Goal: Task Accomplishment & Management: Use online tool/utility

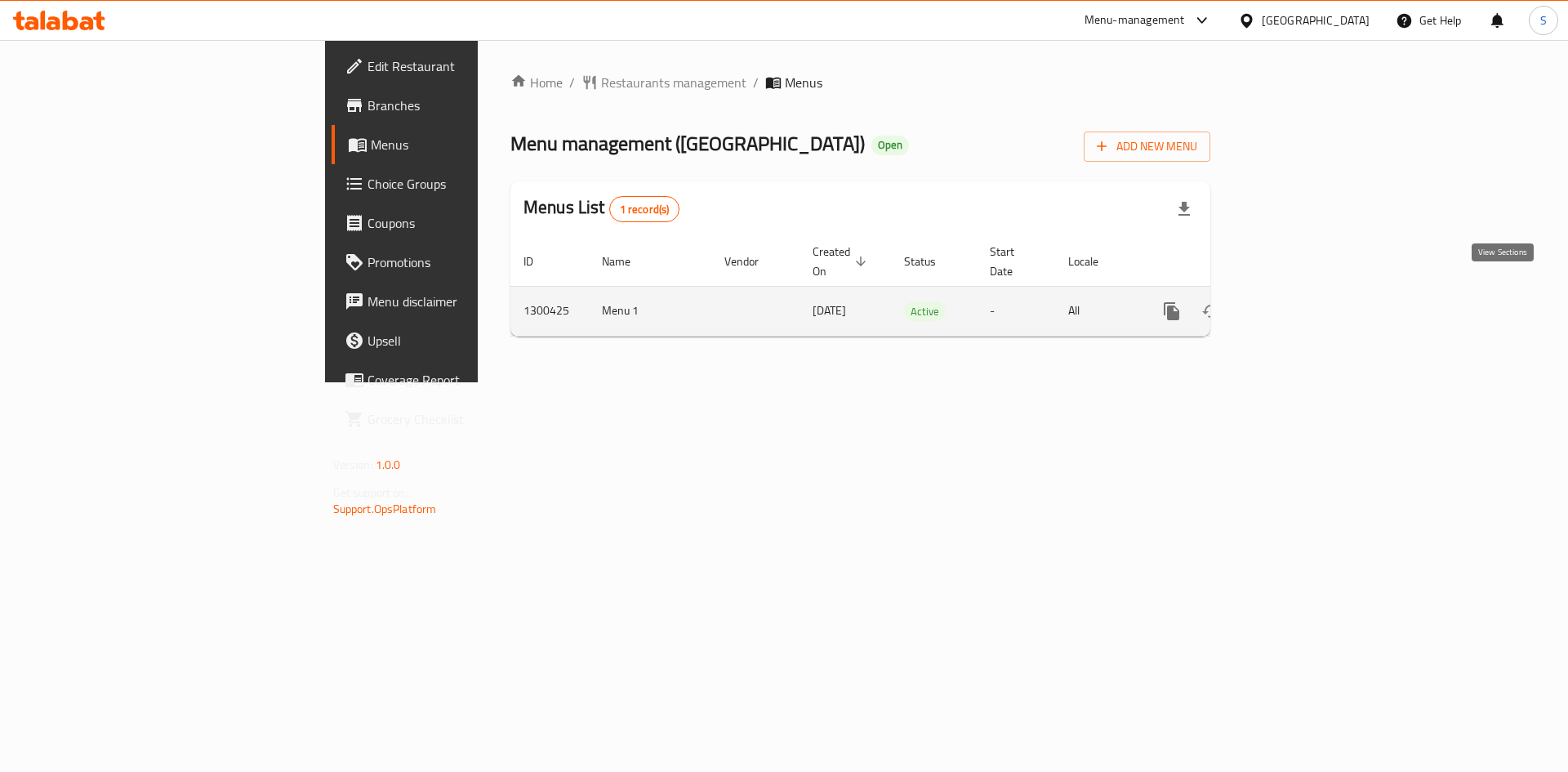
click at [1309, 291] on link "enhanced table" at bounding box center [1289, 310] width 39 height 39
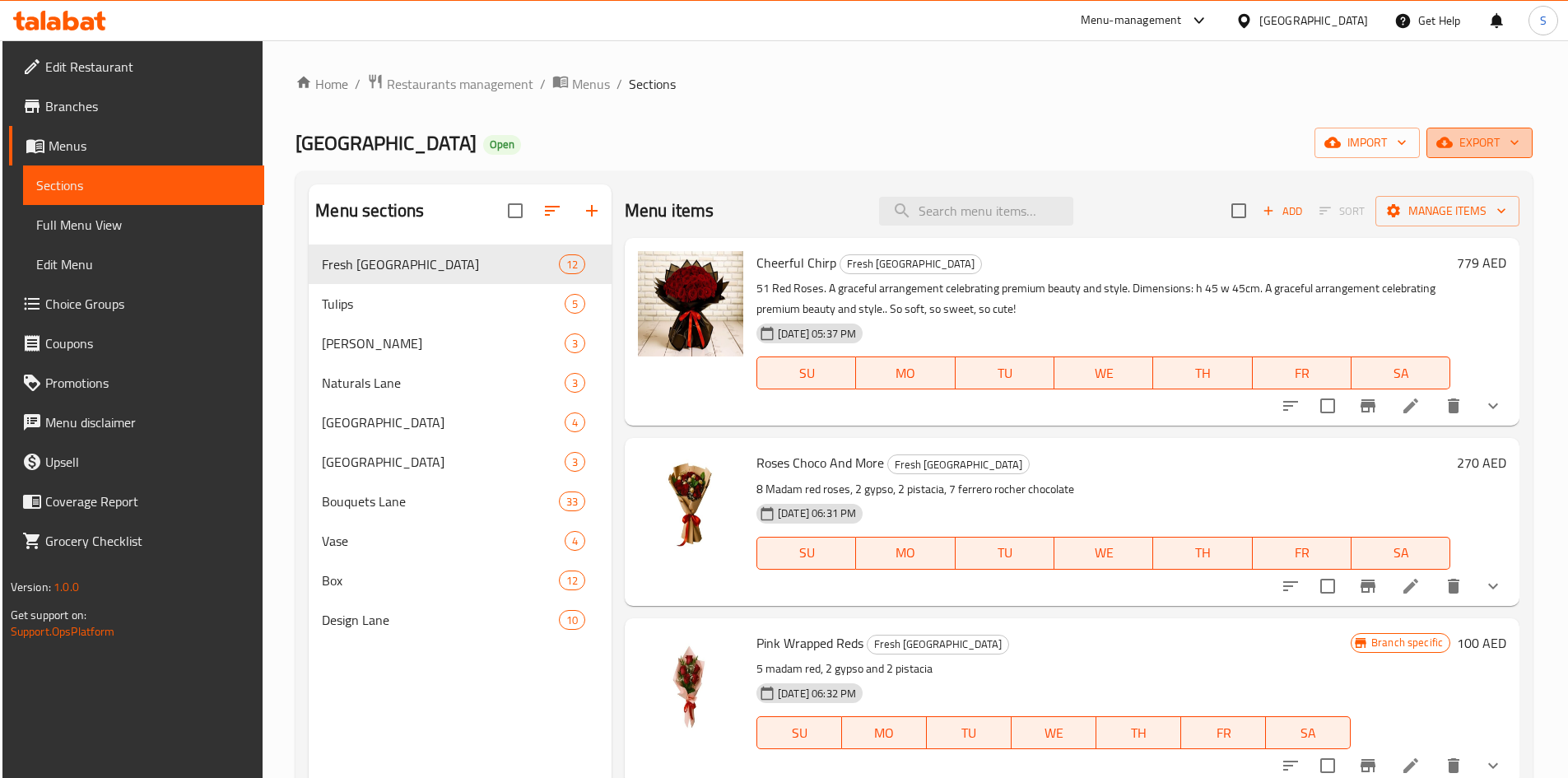
click at [1504, 141] on span "export" at bounding box center [1479, 142] width 79 height 21
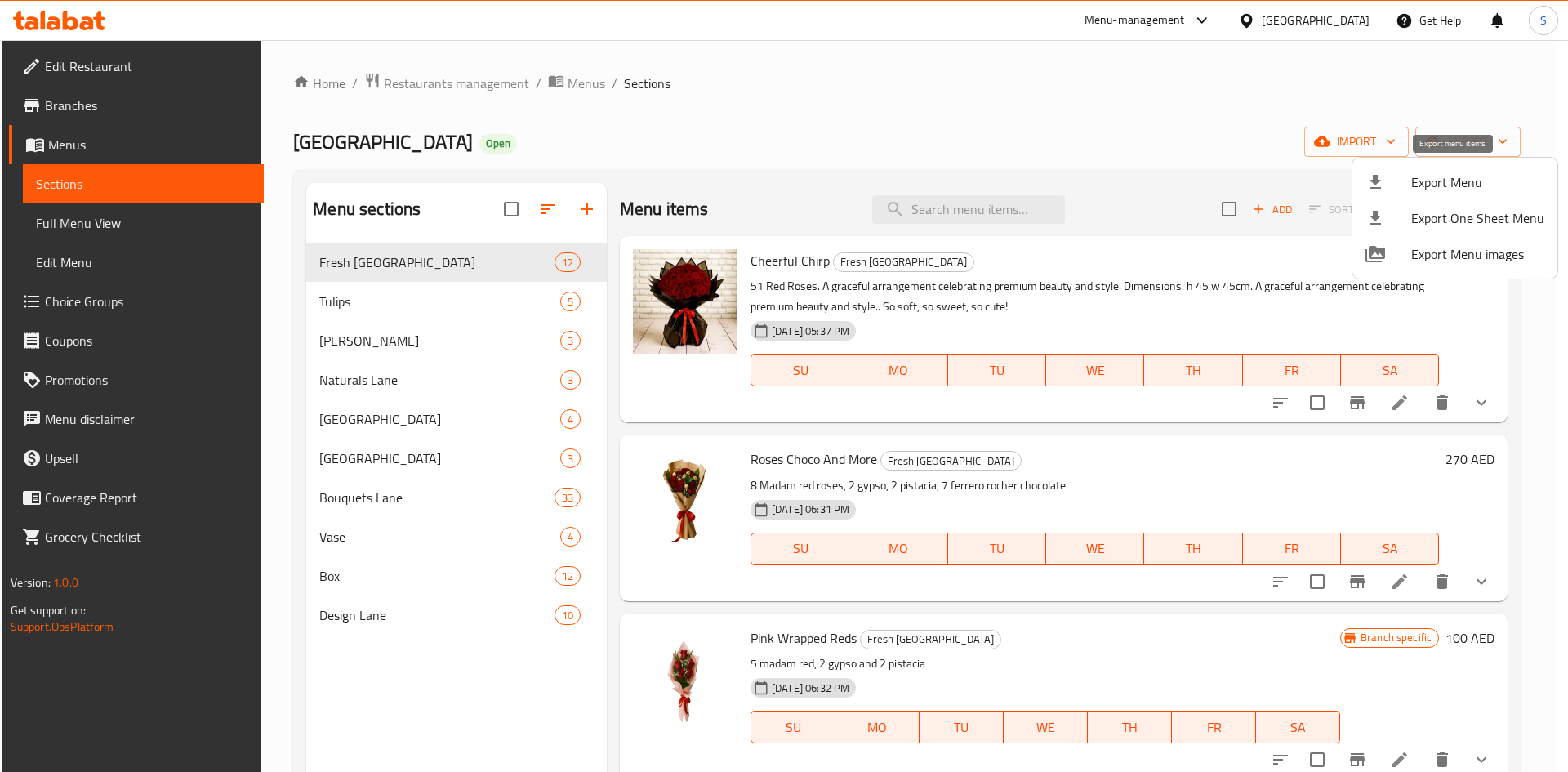
click at [1394, 180] on div at bounding box center [1388, 183] width 46 height 20
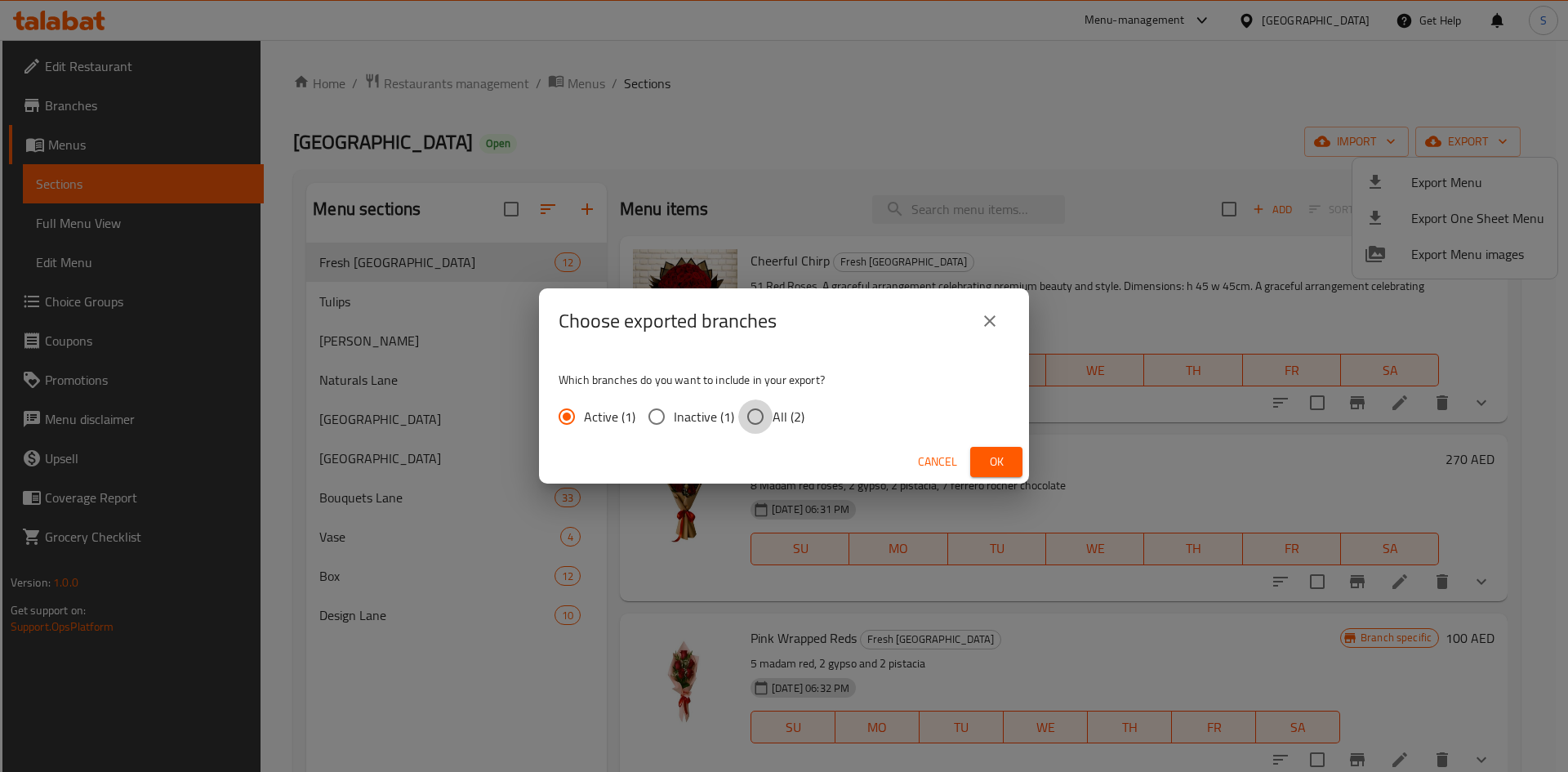
click at [755, 418] on input "All (2)" at bounding box center [755, 416] width 34 height 34
radio input "true"
click at [995, 465] on span "Ok" at bounding box center [996, 462] width 26 height 21
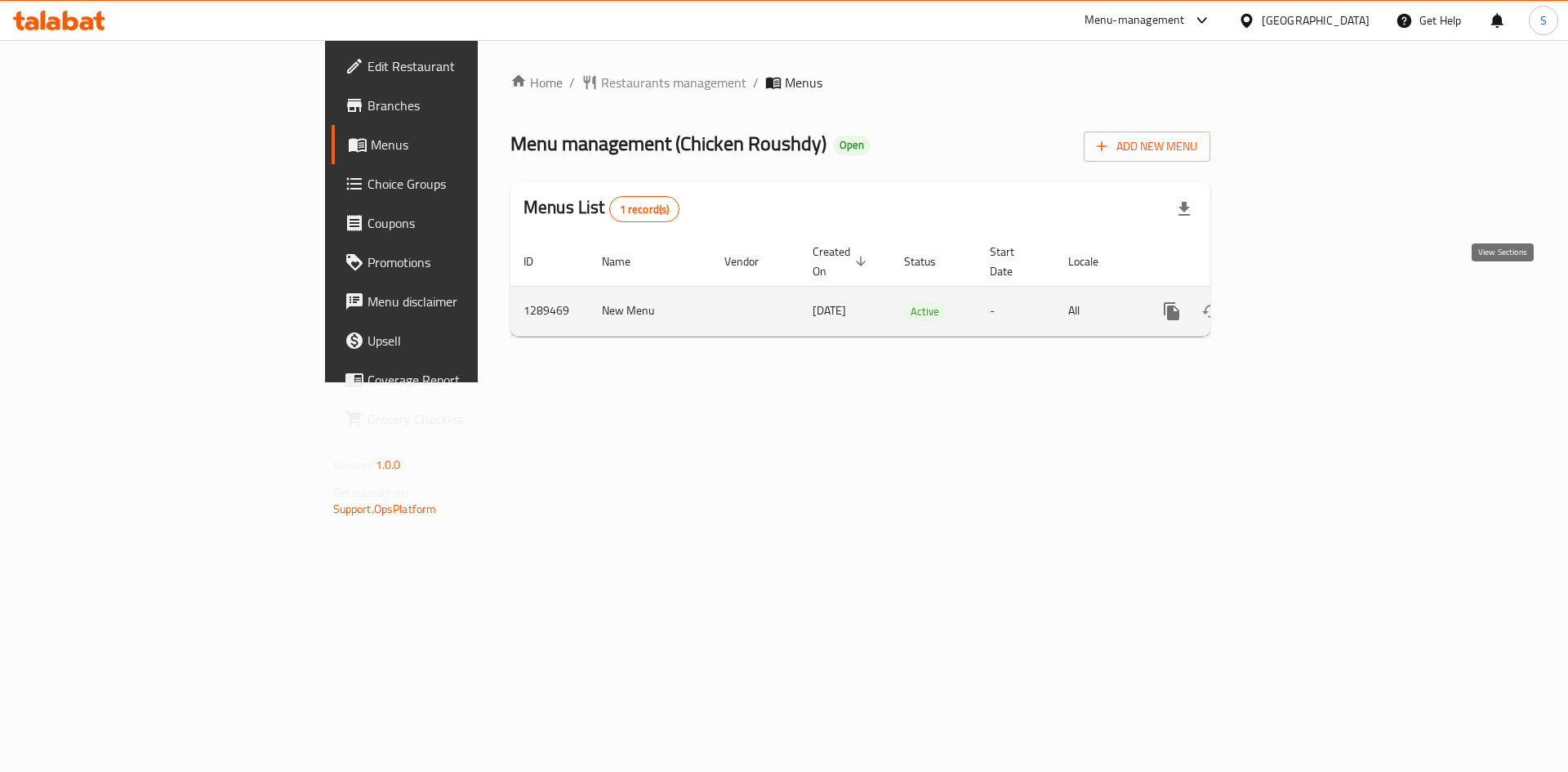
click at [1309, 291] on link "enhanced table" at bounding box center [1289, 310] width 39 height 39
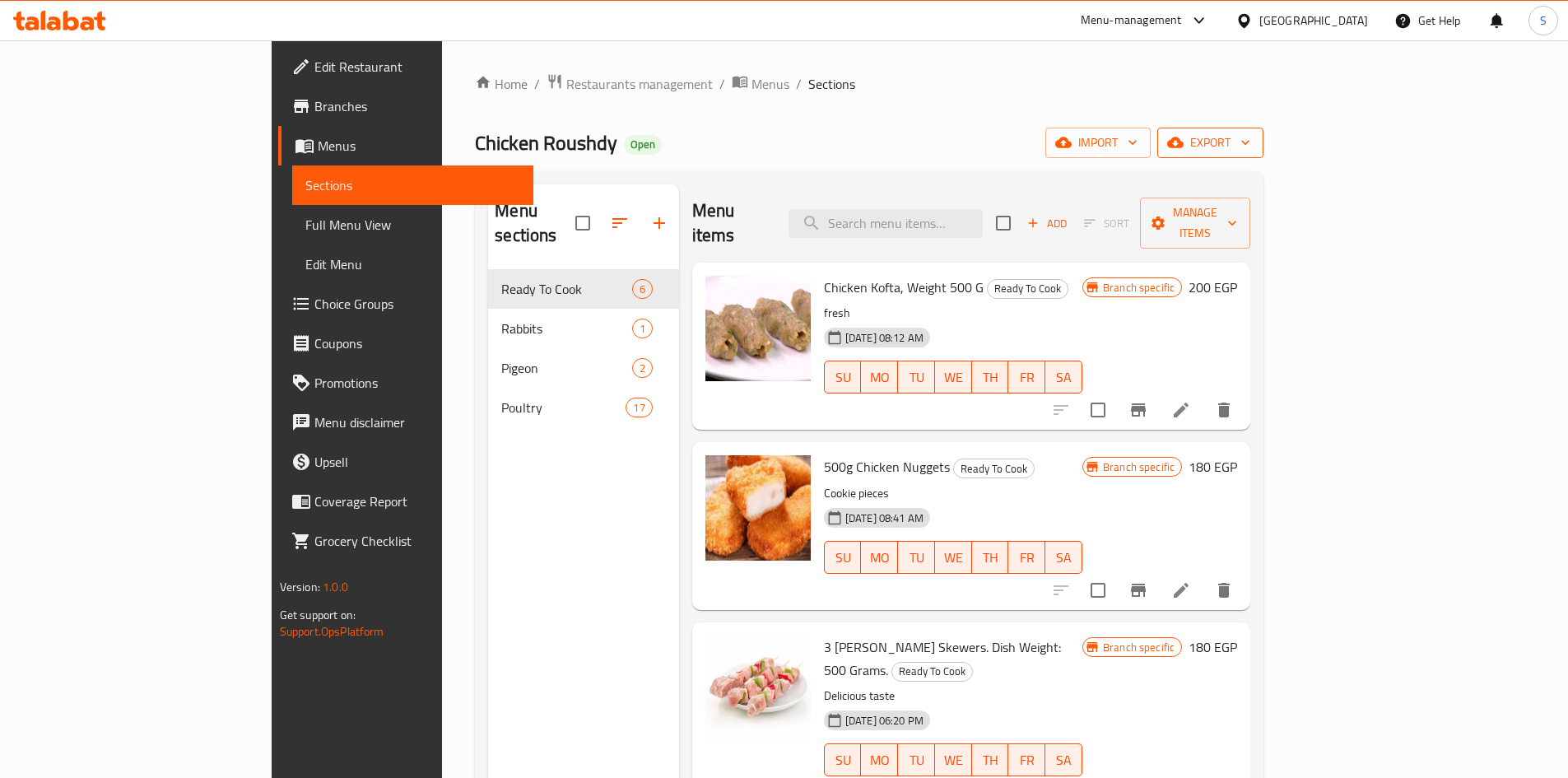
click at [1251, 149] on span "export" at bounding box center [1210, 142] width 79 height 21
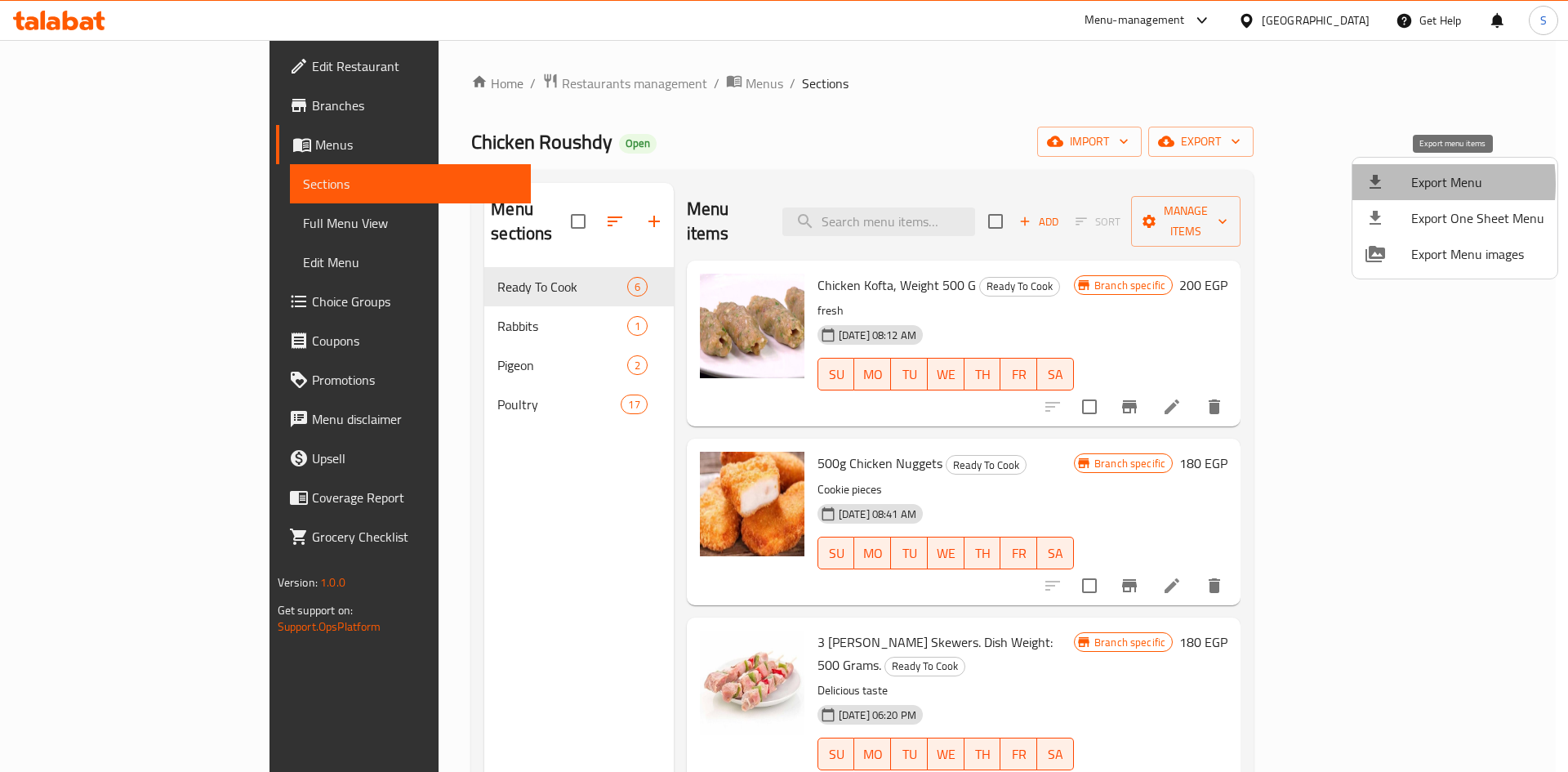
click at [1376, 183] on icon at bounding box center [1375, 182] width 12 height 14
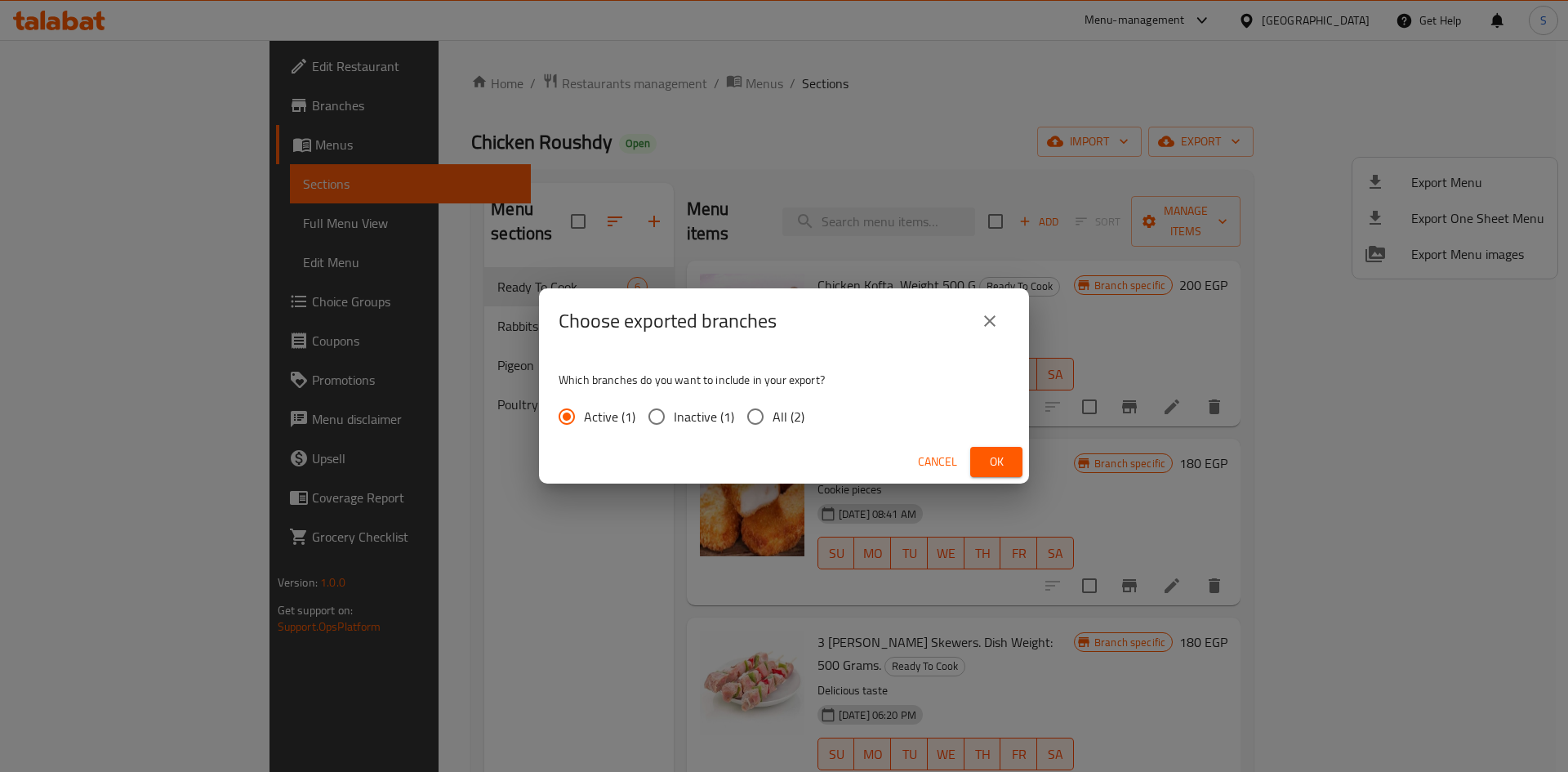
click at [749, 414] on input "All (2)" at bounding box center [755, 416] width 34 height 34
radio input "true"
click at [1008, 460] on span "Ok" at bounding box center [996, 462] width 26 height 21
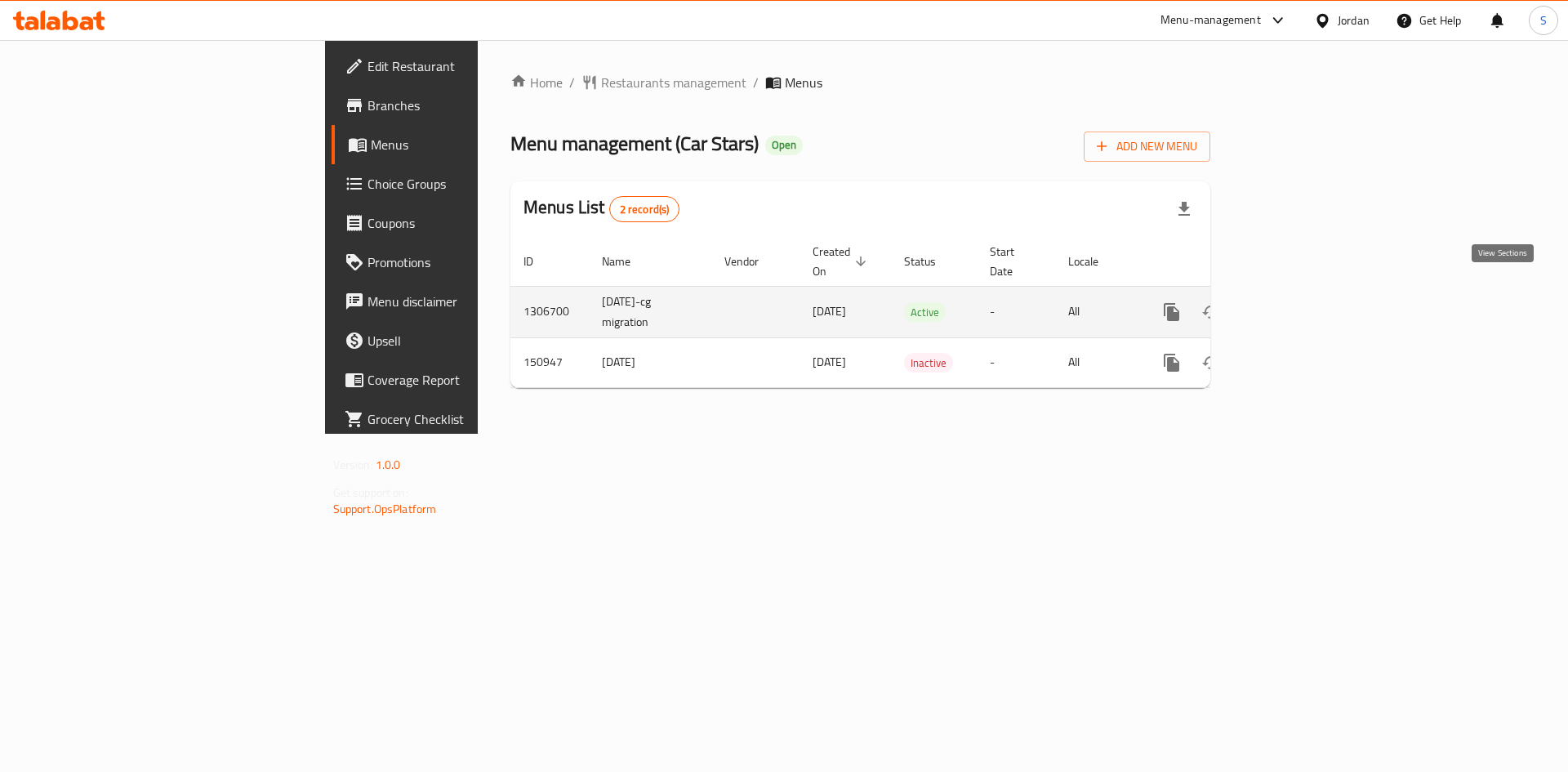
click at [1299, 302] on icon "enhanced table" at bounding box center [1290, 312] width 20 height 20
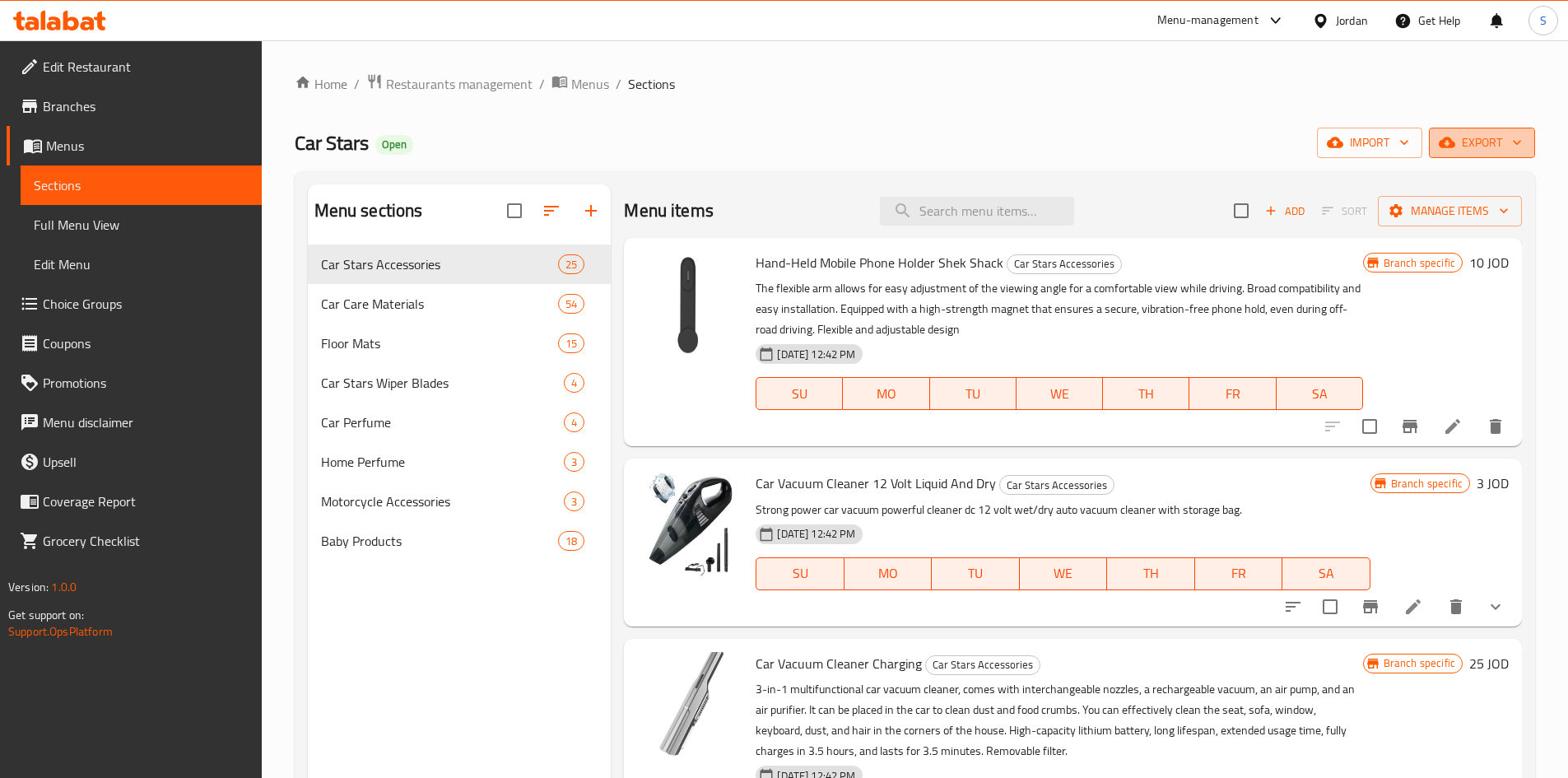
click at [1473, 149] on span "export" at bounding box center [1482, 142] width 79 height 21
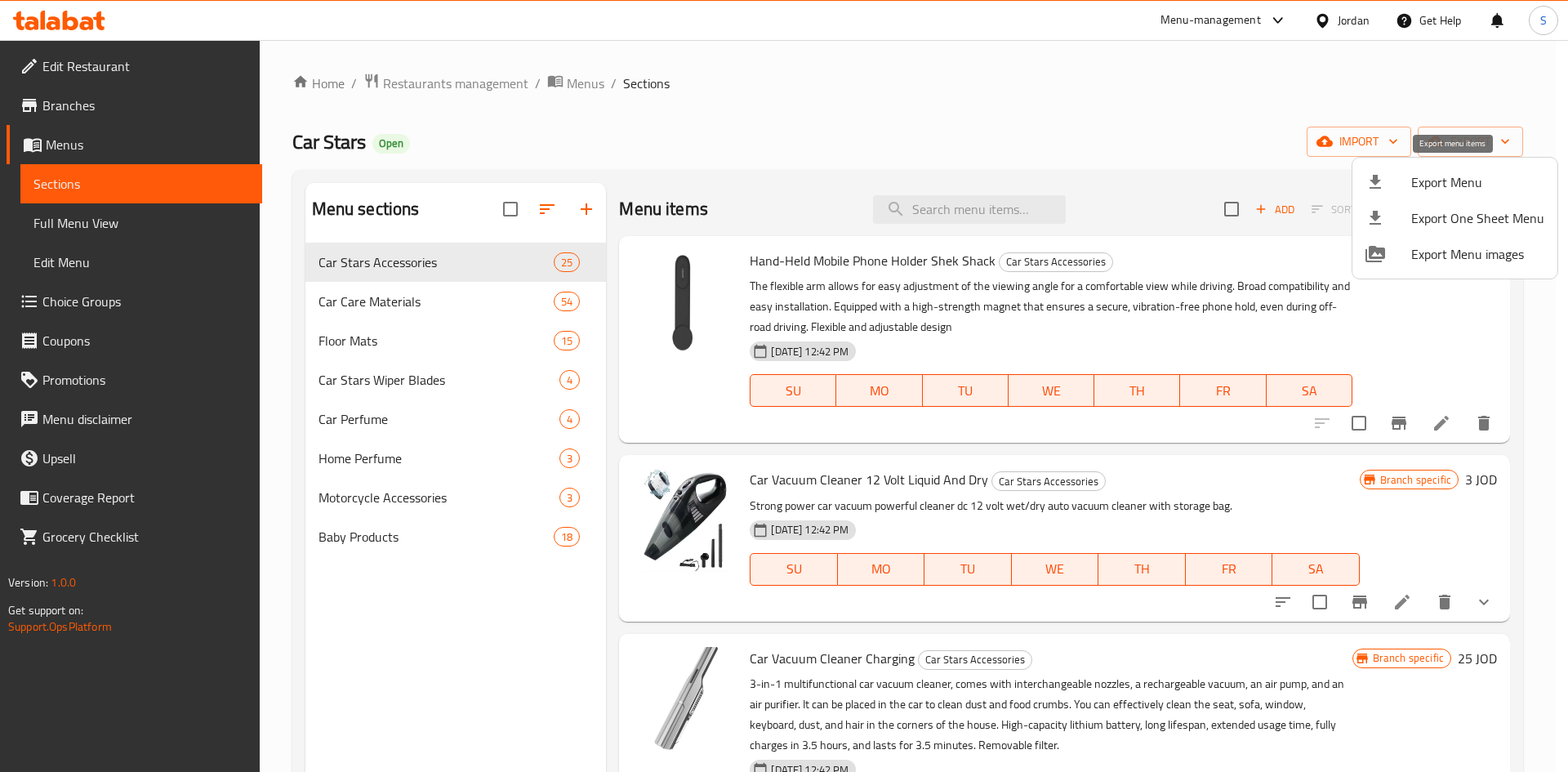
click at [1387, 176] on div at bounding box center [1388, 183] width 46 height 20
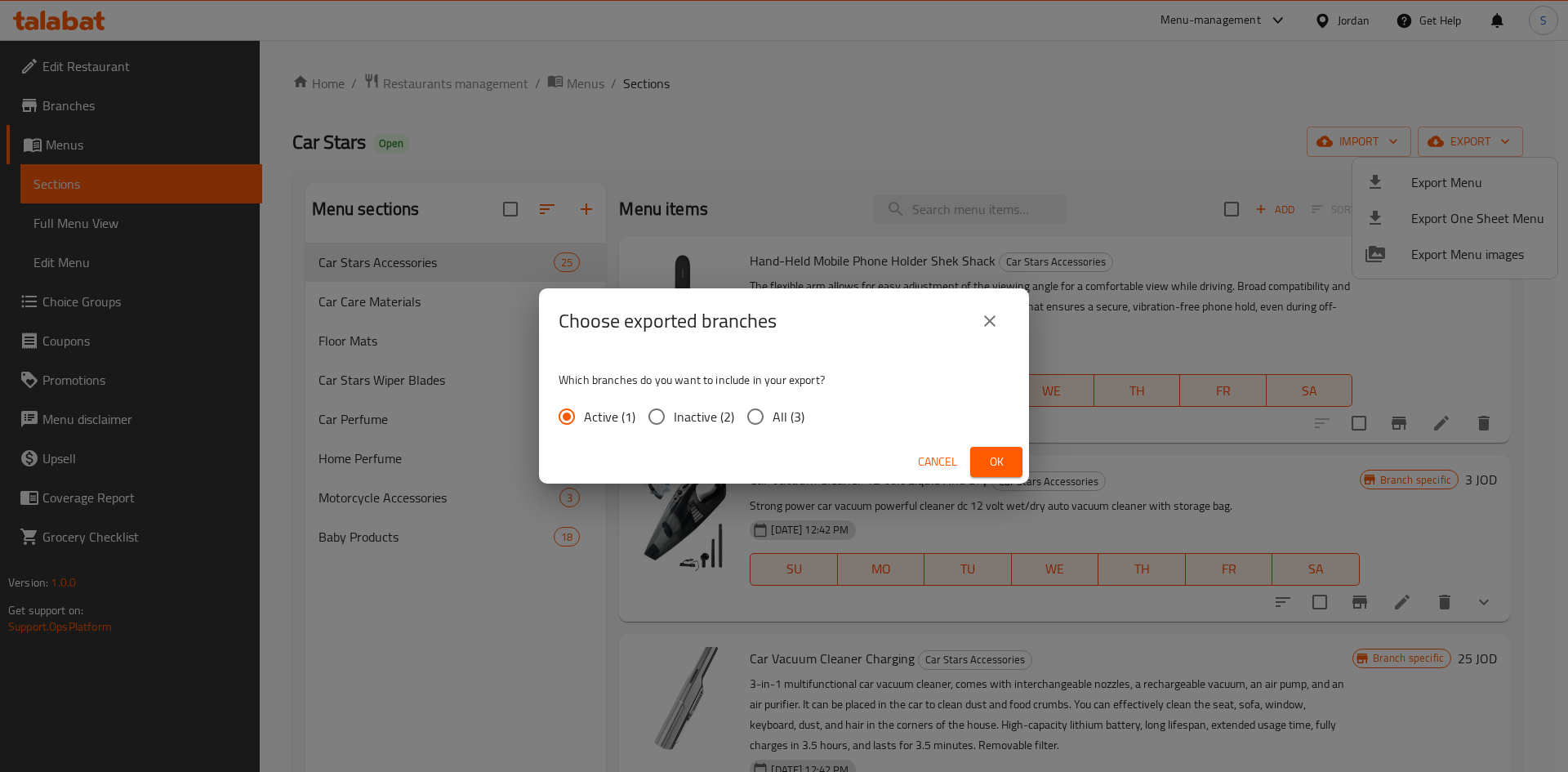
click at [765, 402] on input "All (3)" at bounding box center [755, 416] width 34 height 34
radio input "true"
click at [1003, 463] on span "Ok" at bounding box center [996, 462] width 26 height 21
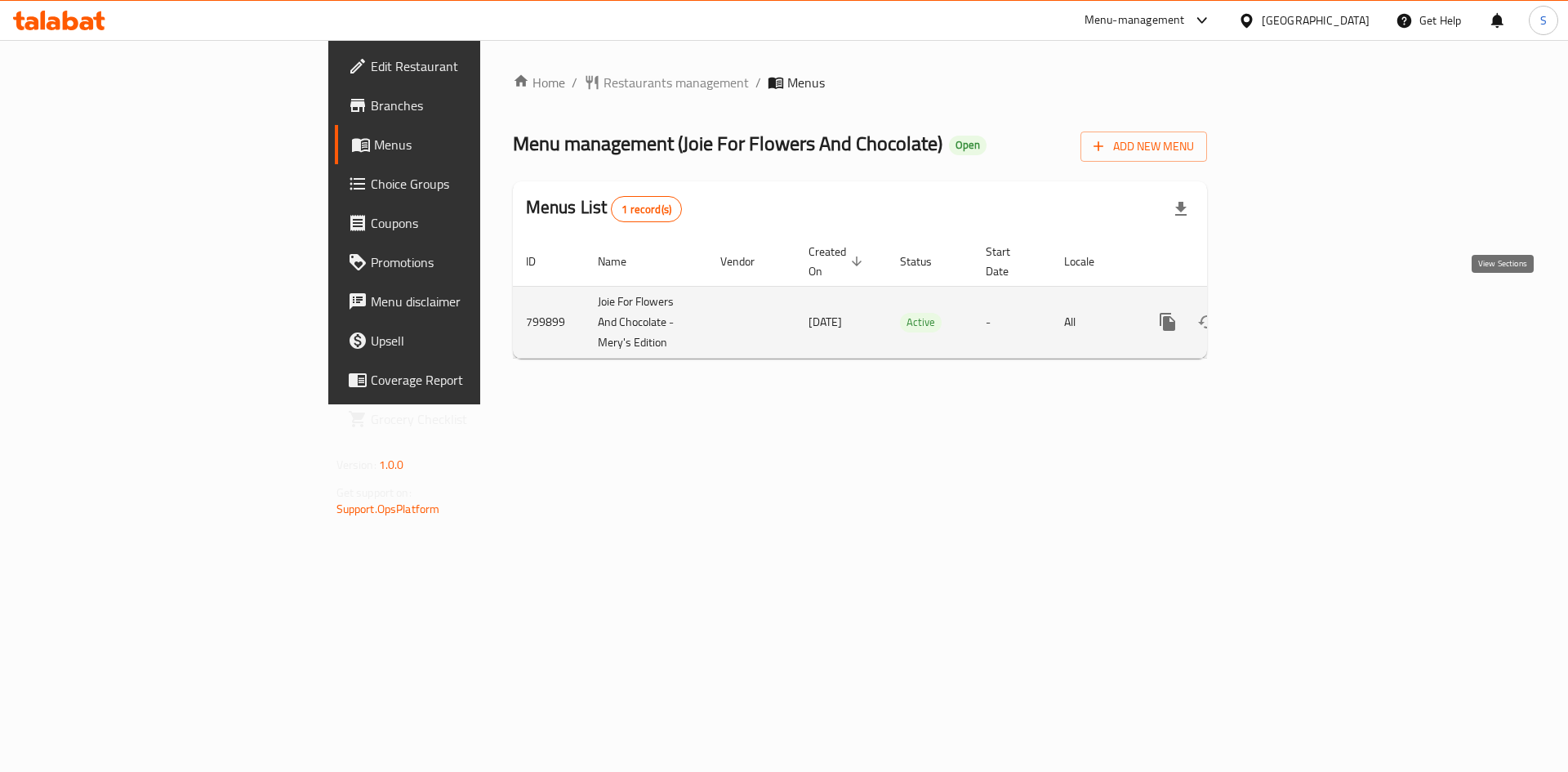
click at [1305, 302] on link "enhanced table" at bounding box center [1285, 321] width 39 height 39
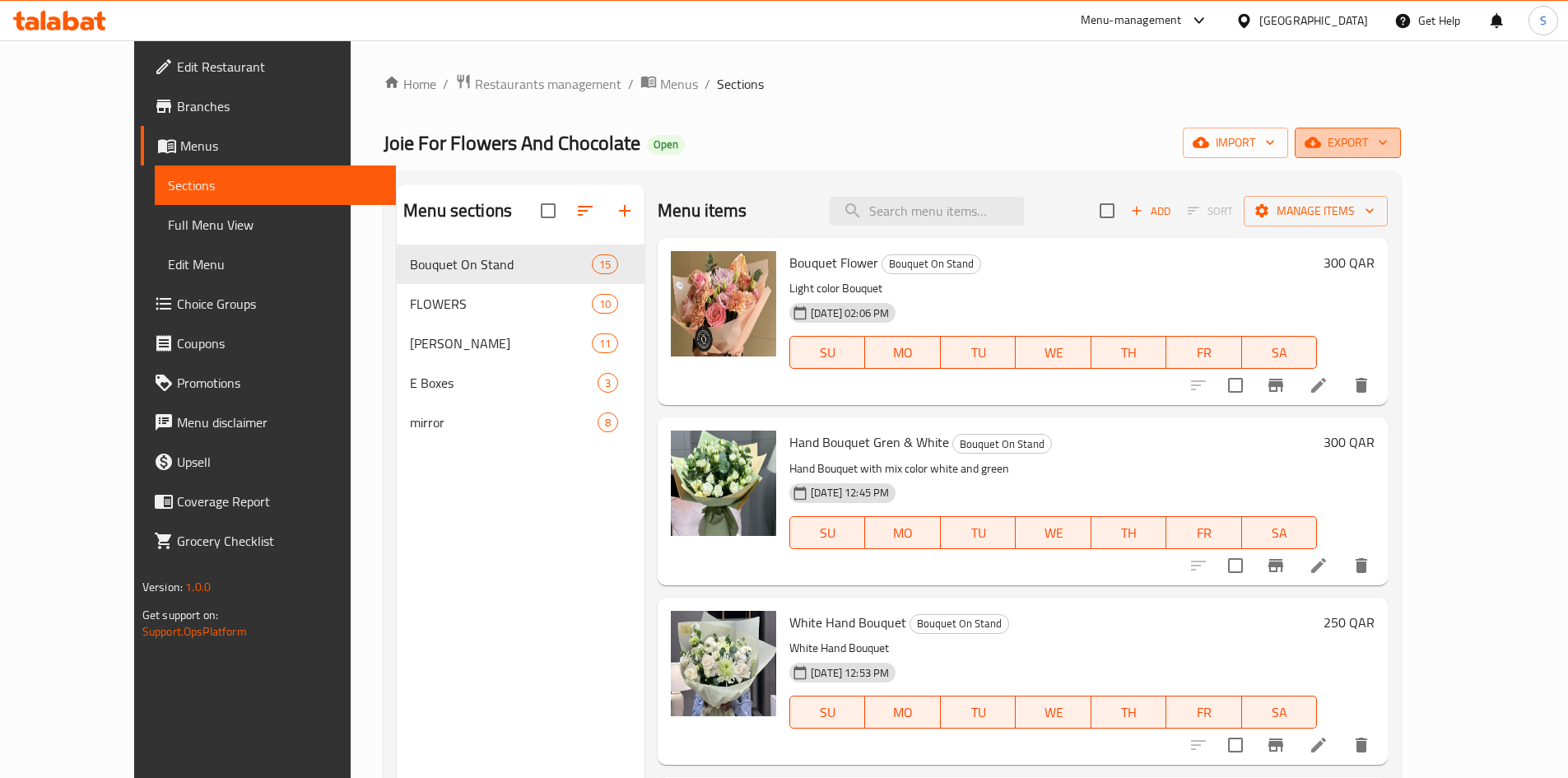
click at [1388, 136] on span "export" at bounding box center [1347, 142] width 79 height 21
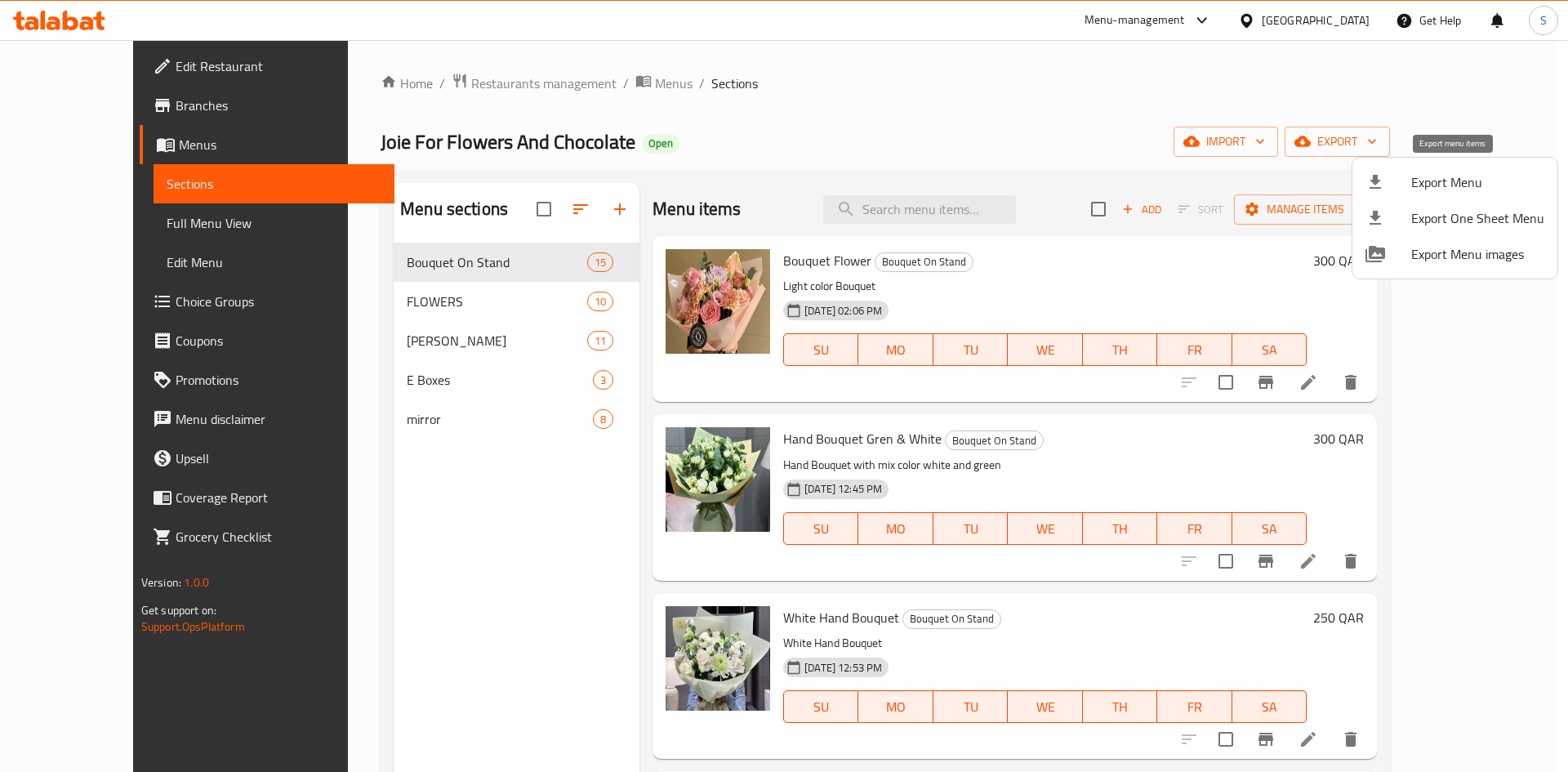
click at [1417, 184] on span "Export Menu" at bounding box center [1478, 183] width 133 height 20
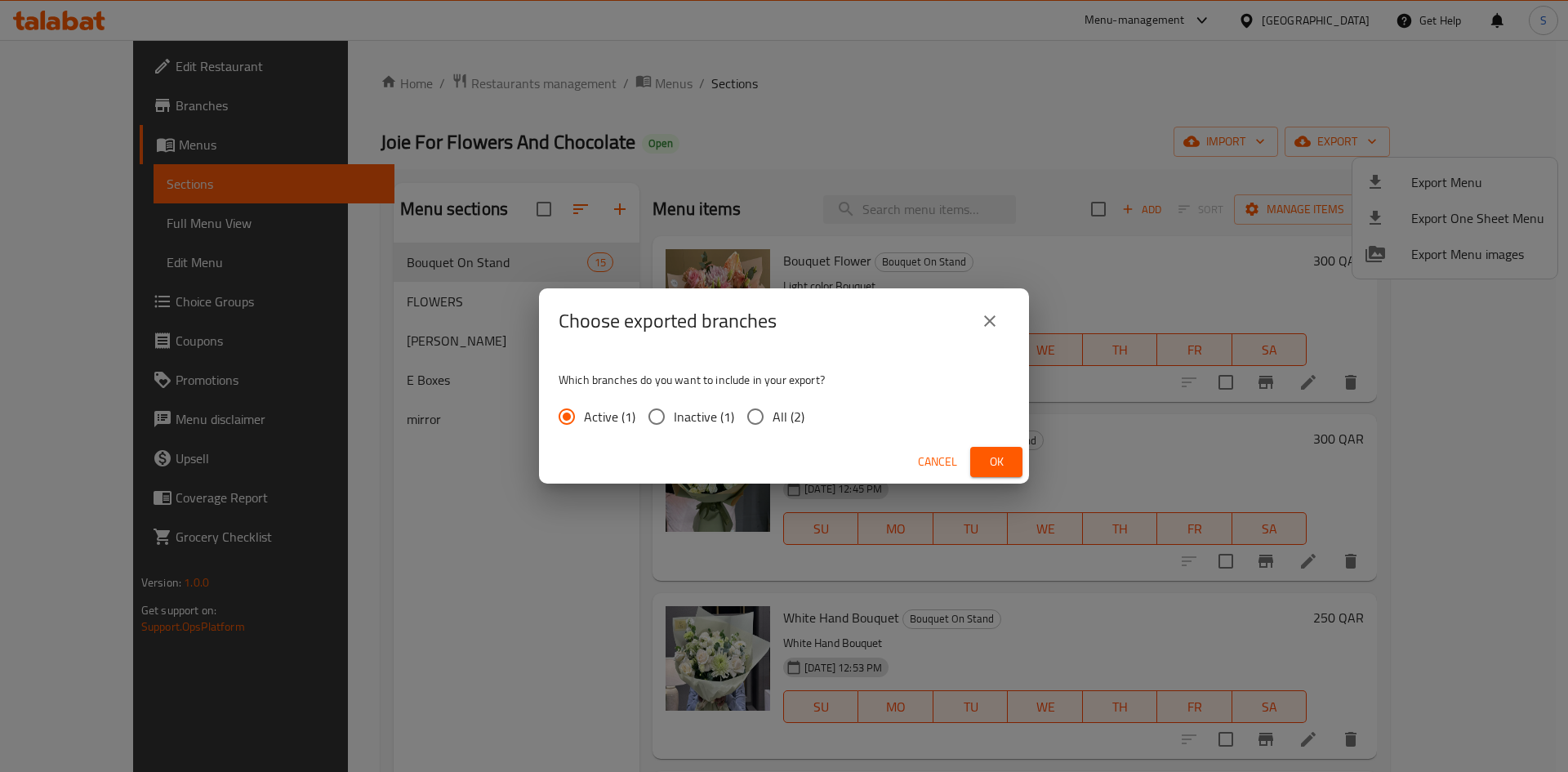
click at [787, 402] on label "All (2)" at bounding box center [771, 416] width 66 height 34
click at [773, 402] on input "All (2)" at bounding box center [755, 416] width 34 height 34
radio input "true"
click at [1038, 470] on div "Choose exported branches Which branches do you want to include in your export? …" at bounding box center [784, 386] width 1568 height 772
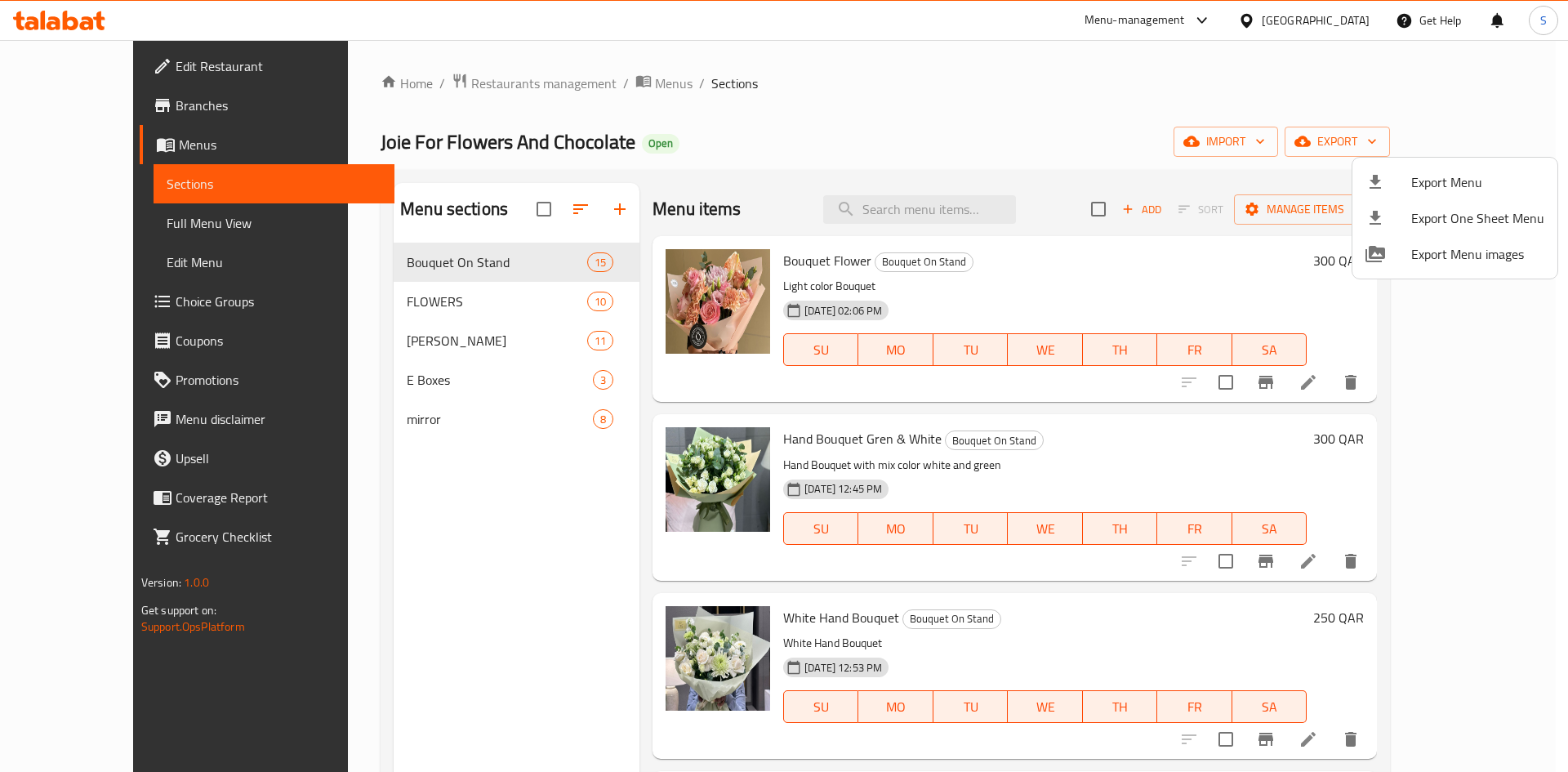
click at [1020, 467] on div at bounding box center [784, 386] width 1568 height 772
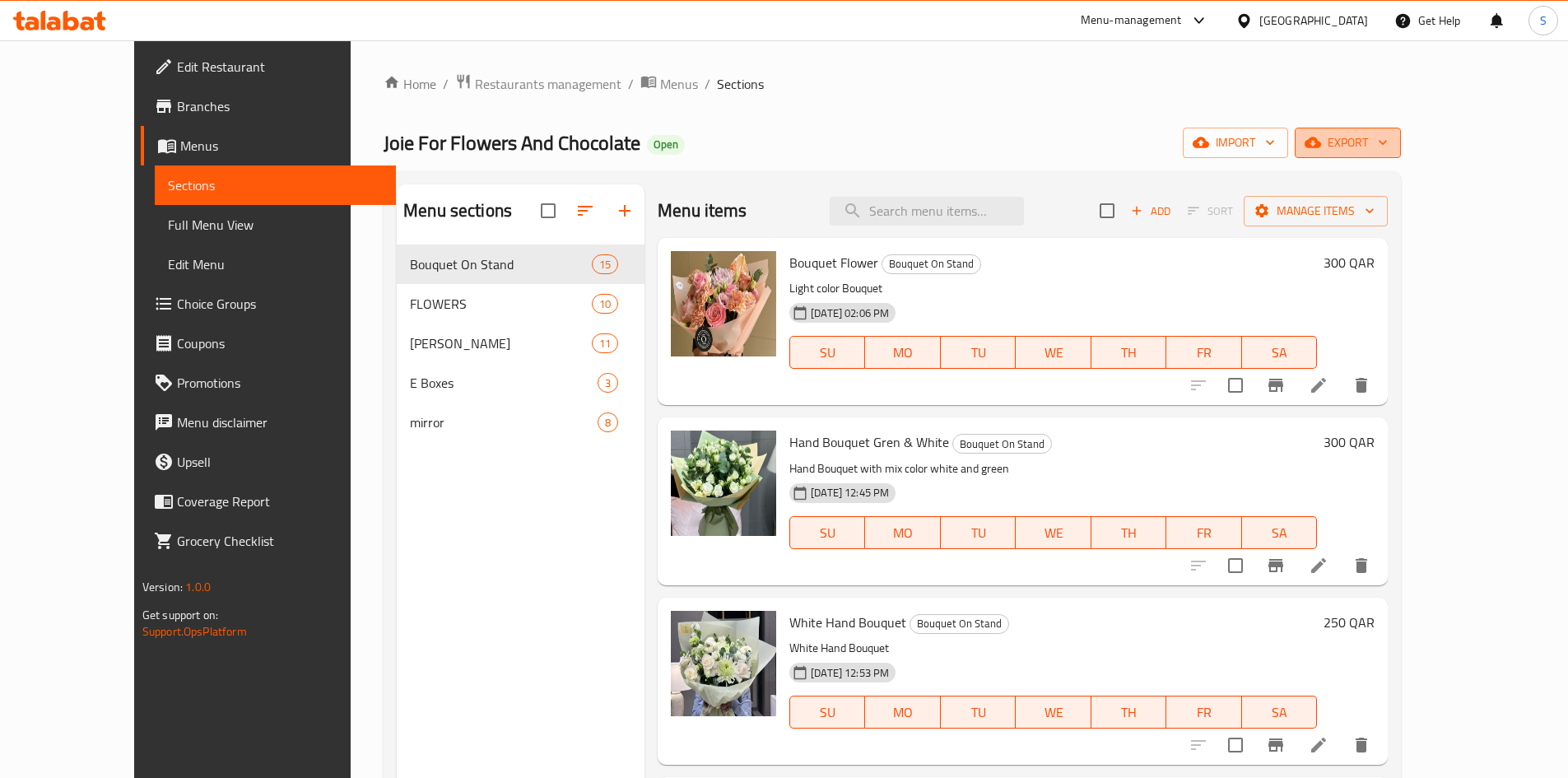
click at [1388, 142] on span "export" at bounding box center [1347, 142] width 79 height 21
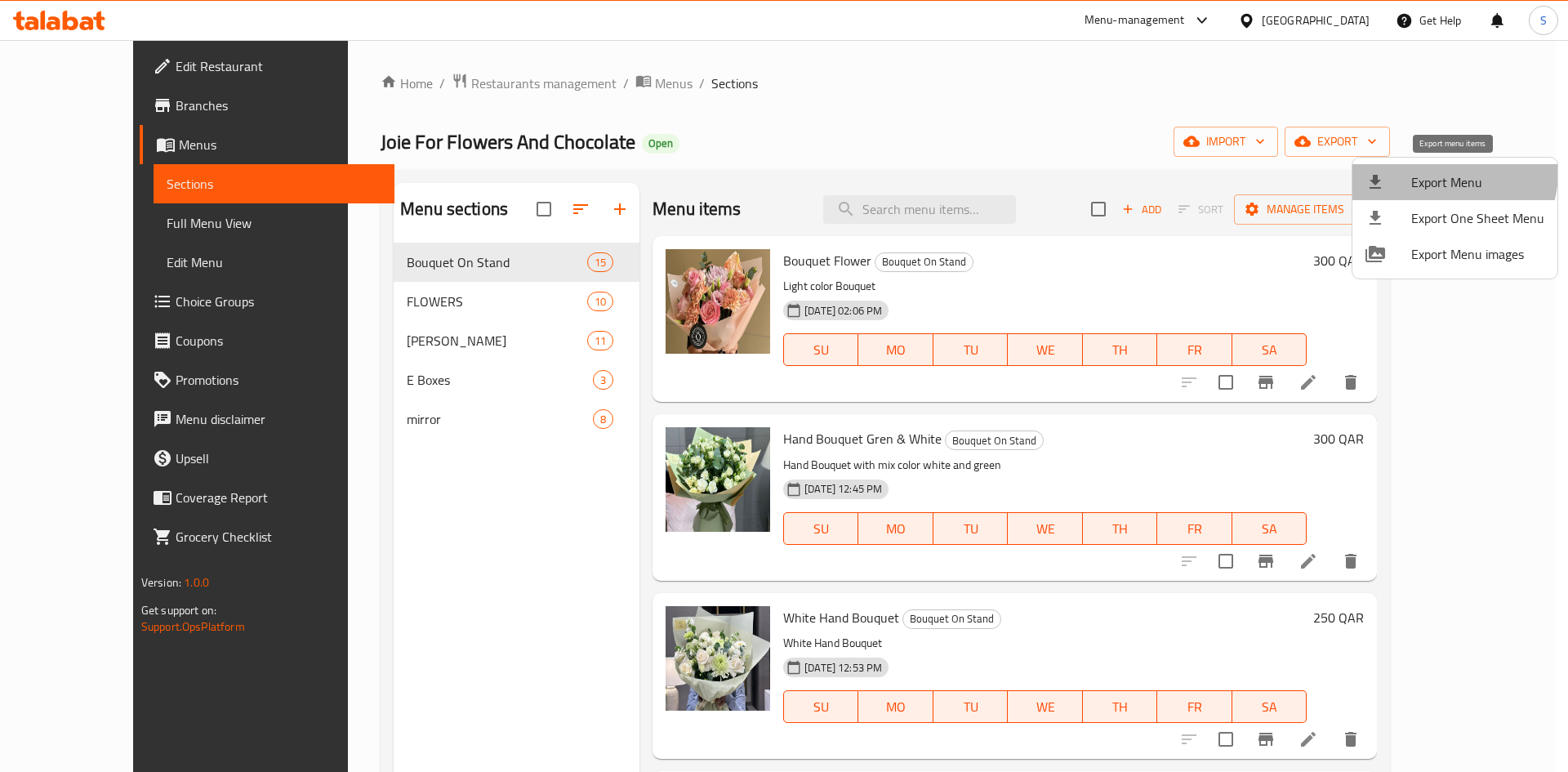
click at [1438, 173] on span "Export Menu" at bounding box center [1478, 183] width 133 height 20
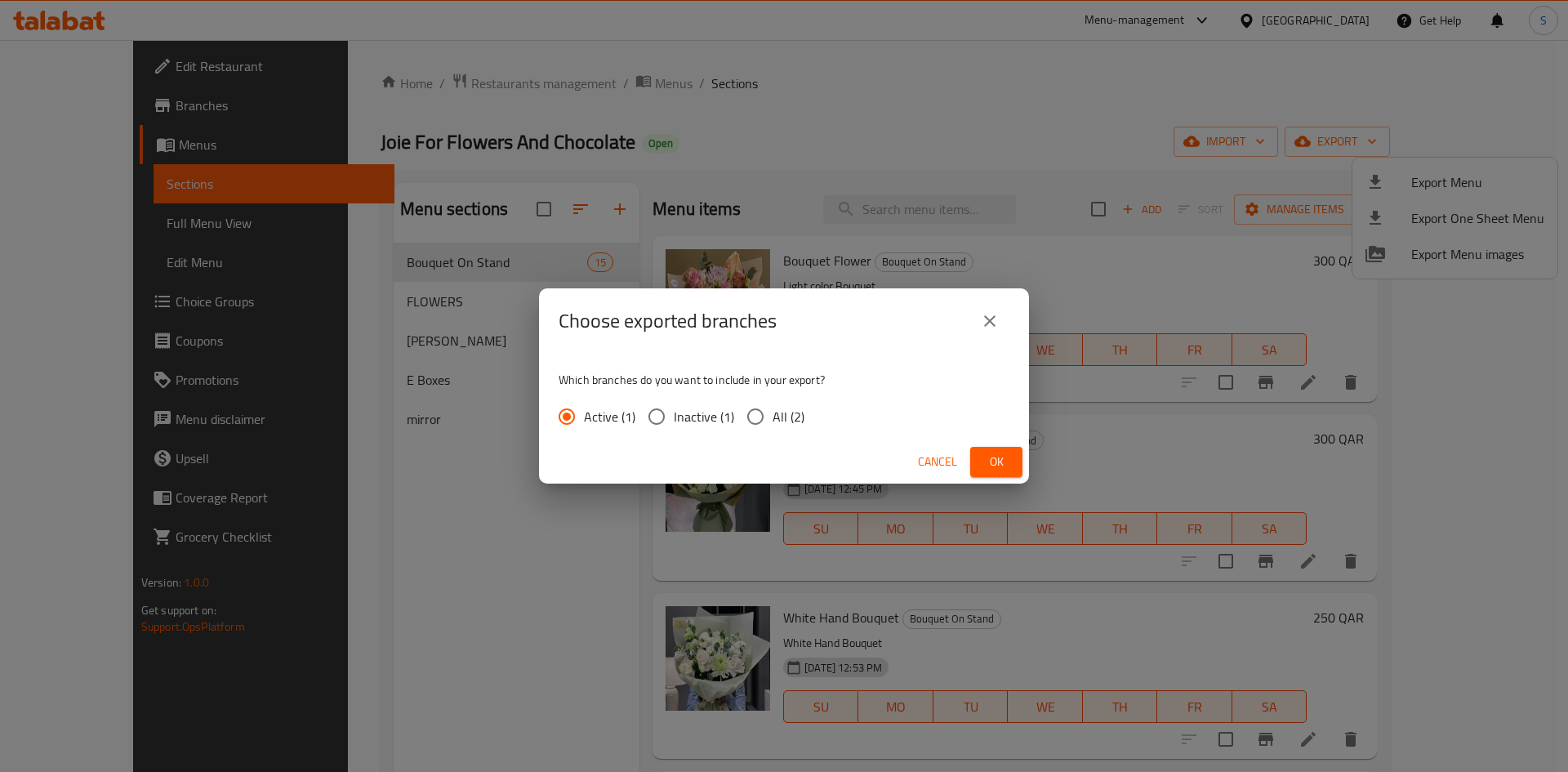
click at [779, 421] on span "All (2)" at bounding box center [789, 417] width 32 height 20
click at [773, 421] on input "All (2)" at bounding box center [755, 416] width 34 height 34
radio input "true"
click at [988, 456] on span "Ok" at bounding box center [996, 462] width 26 height 21
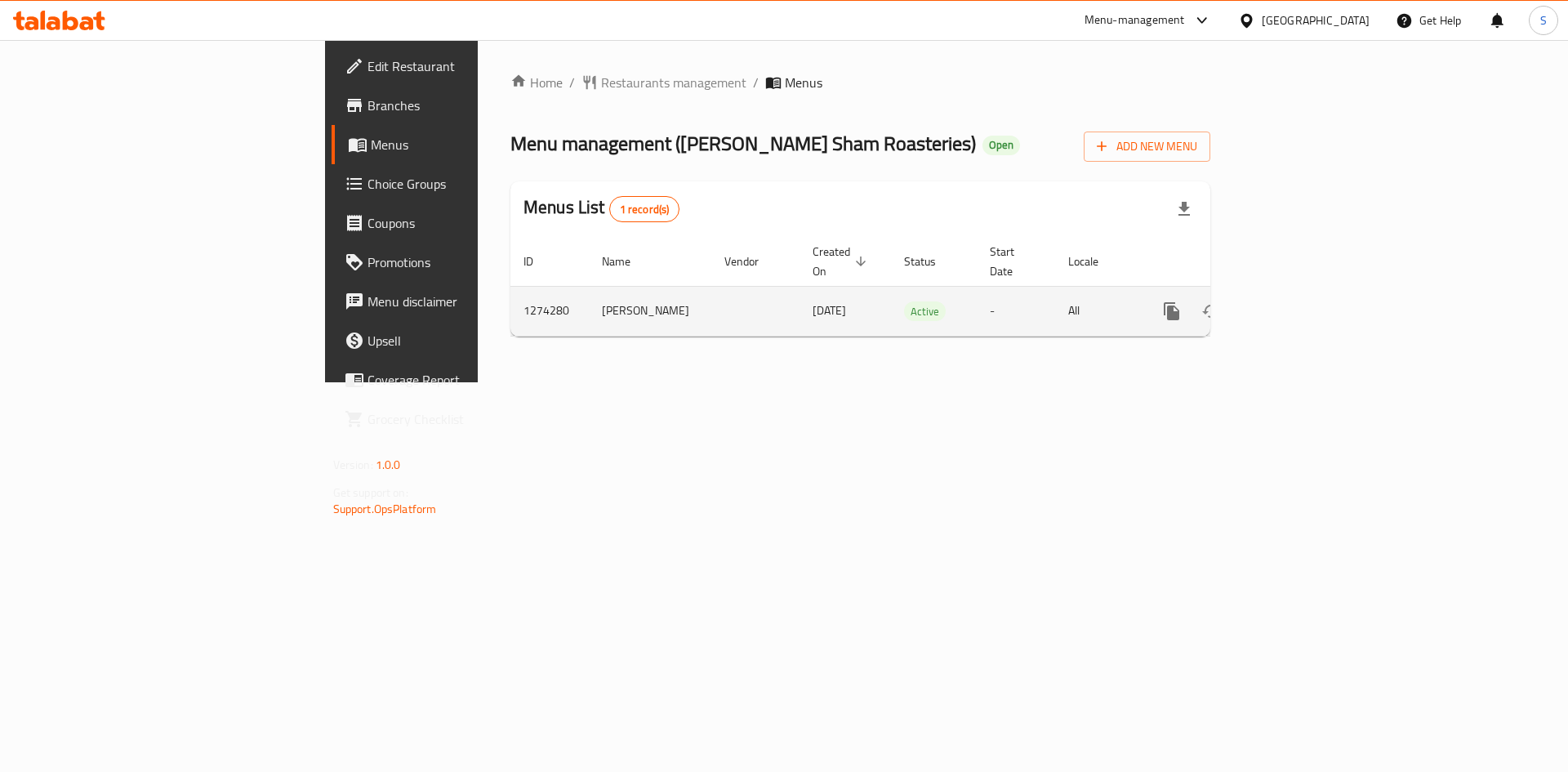
click at [1297, 304] on icon "enhanced table" at bounding box center [1290, 311] width 15 height 15
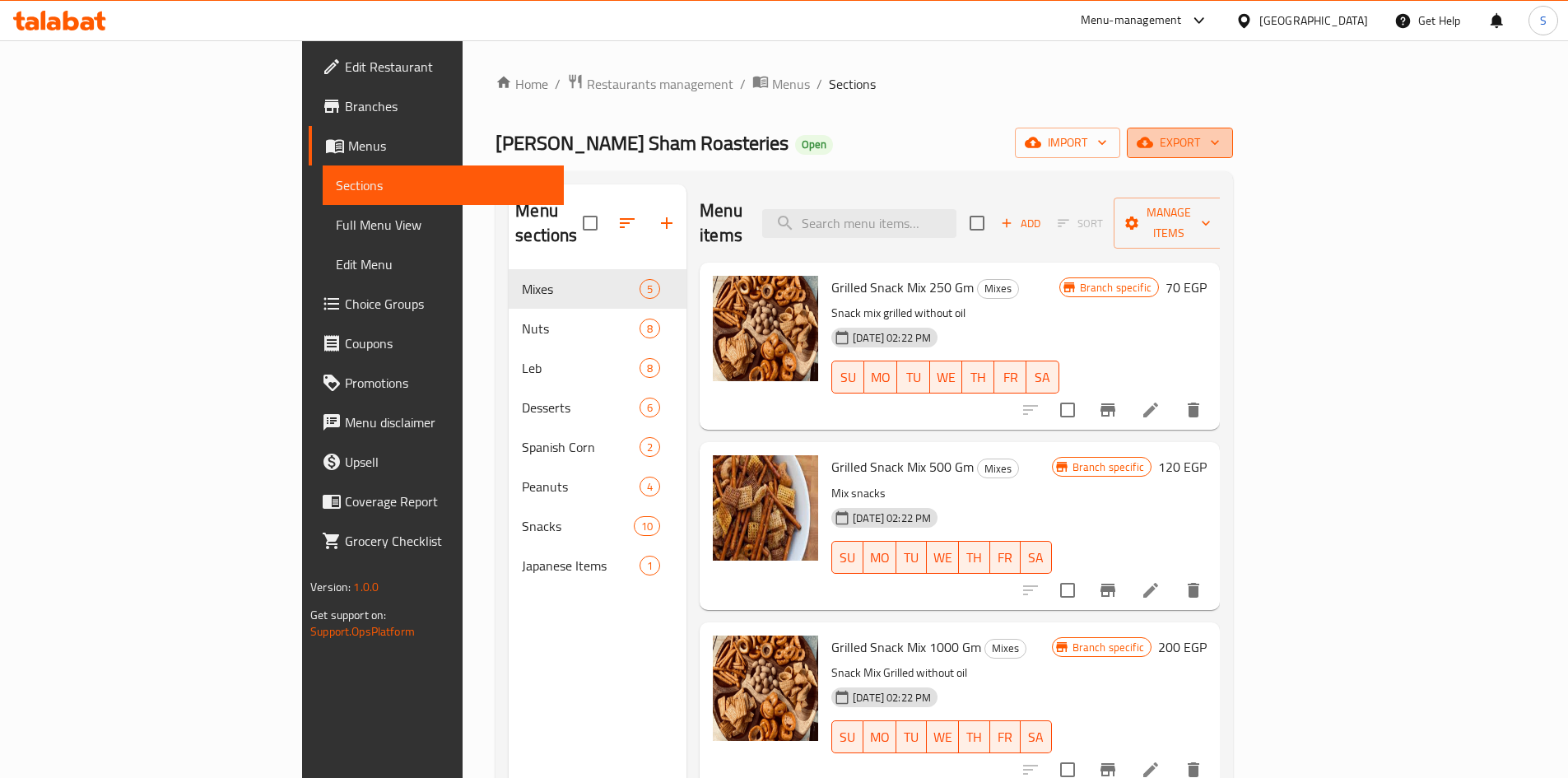
click at [1220, 146] on span "export" at bounding box center [1180, 142] width 79 height 21
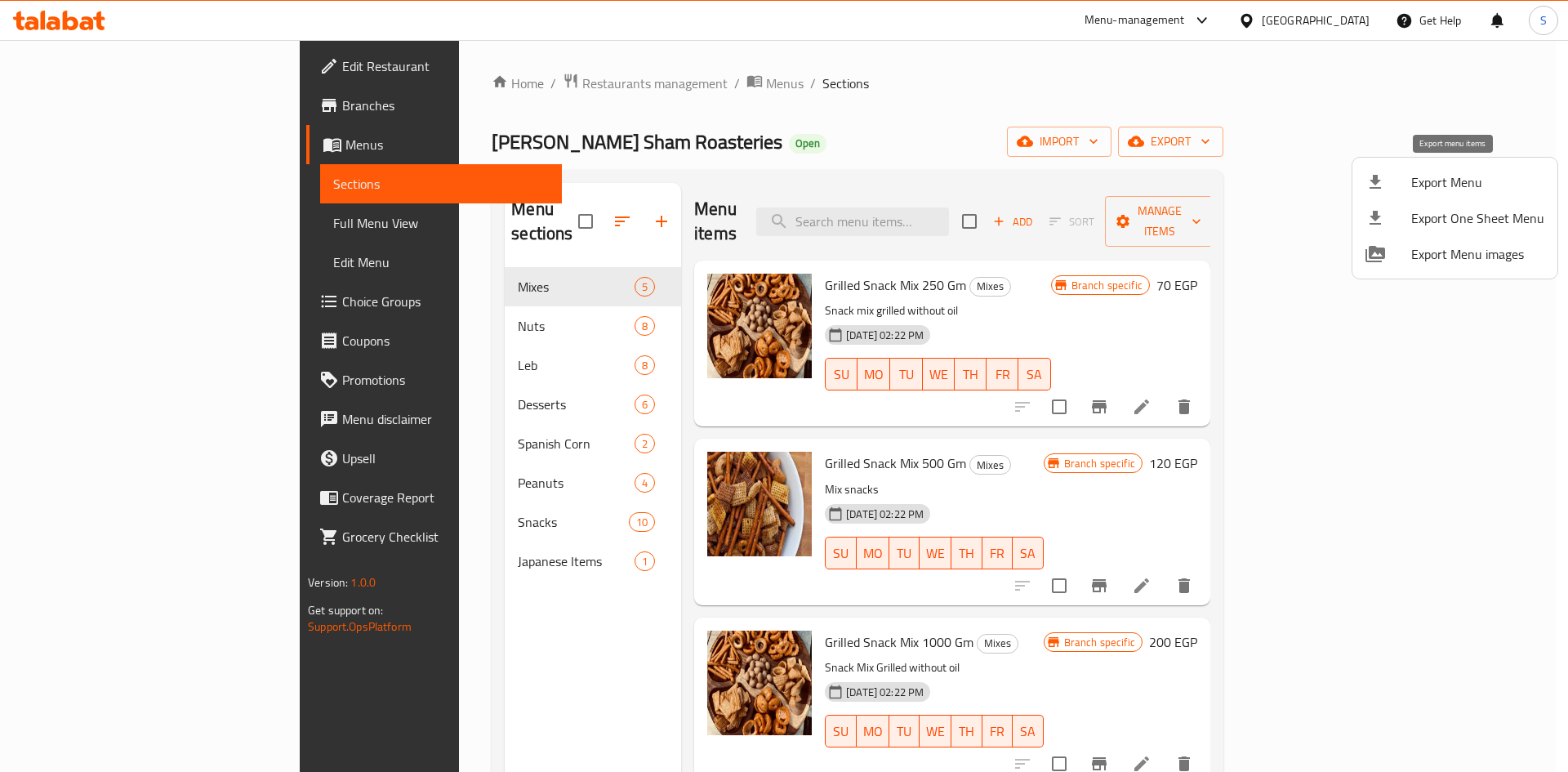
click at [1407, 187] on div at bounding box center [1388, 183] width 46 height 20
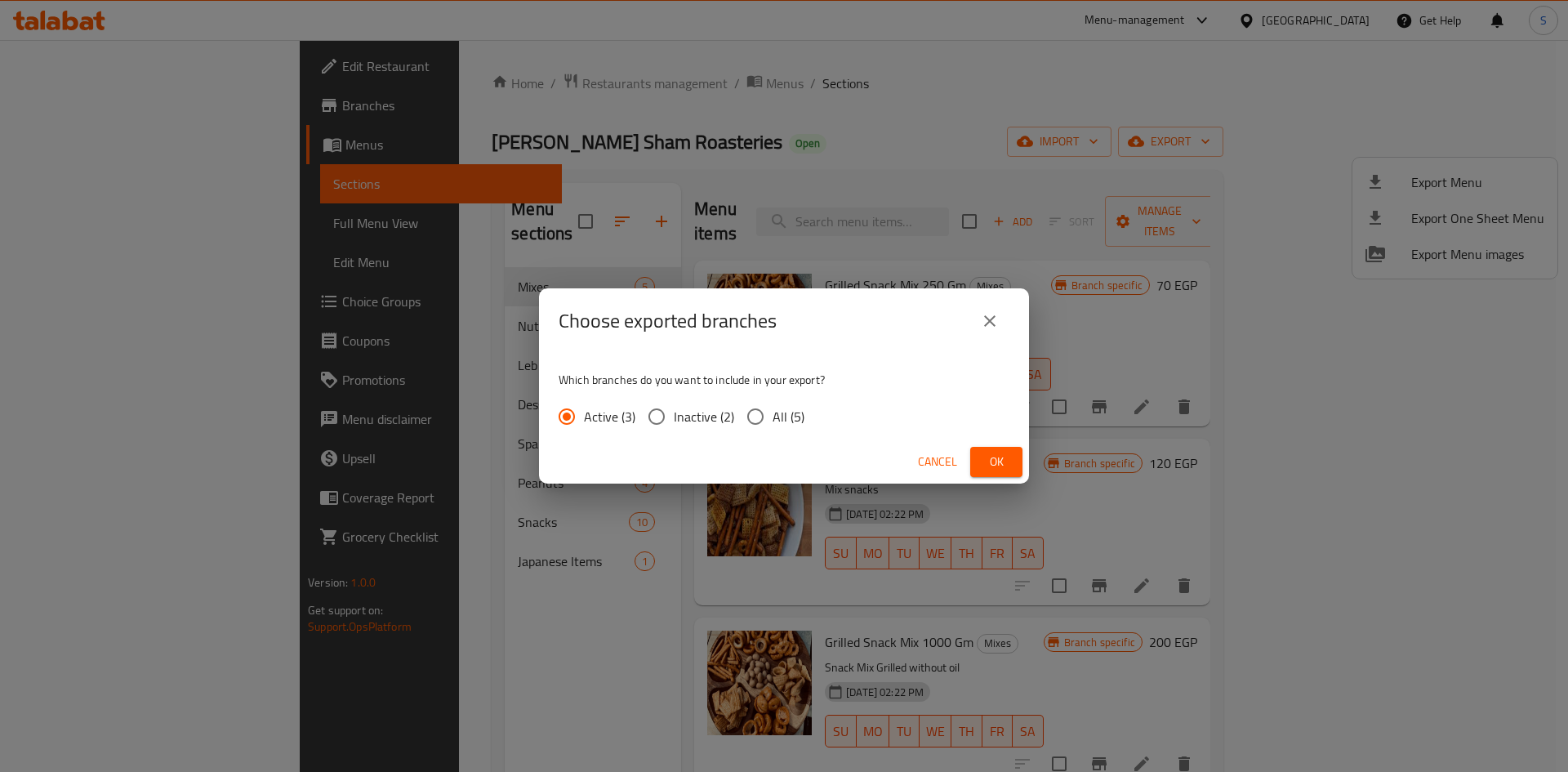
click at [764, 426] on input "All (5)" at bounding box center [755, 416] width 34 height 34
radio input "true"
click at [994, 452] on span "Ok" at bounding box center [996, 462] width 26 height 21
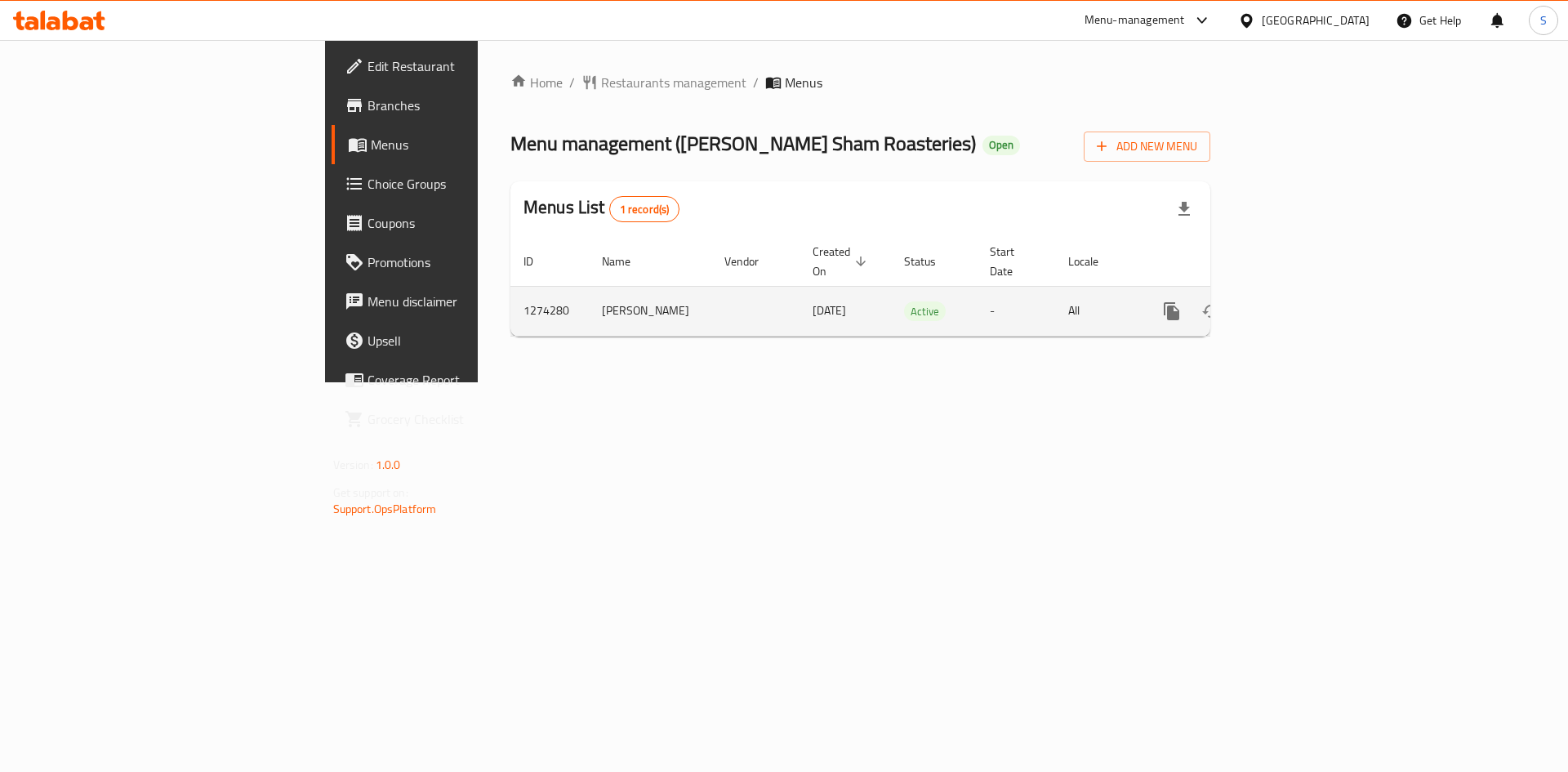
click at [1297, 304] on icon "enhanced table" at bounding box center [1290, 311] width 15 height 15
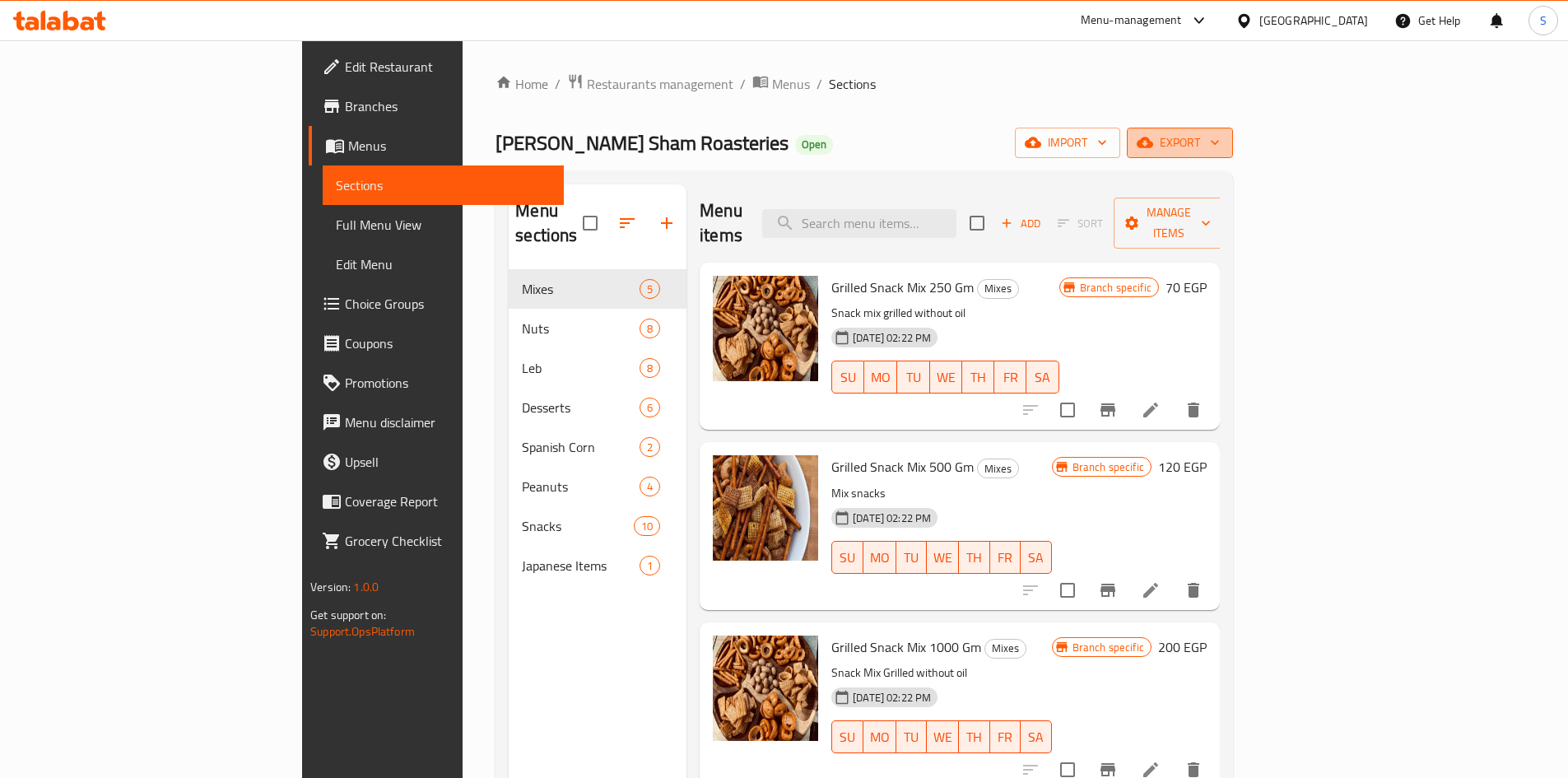
click at [1220, 144] on span "export" at bounding box center [1180, 142] width 79 height 21
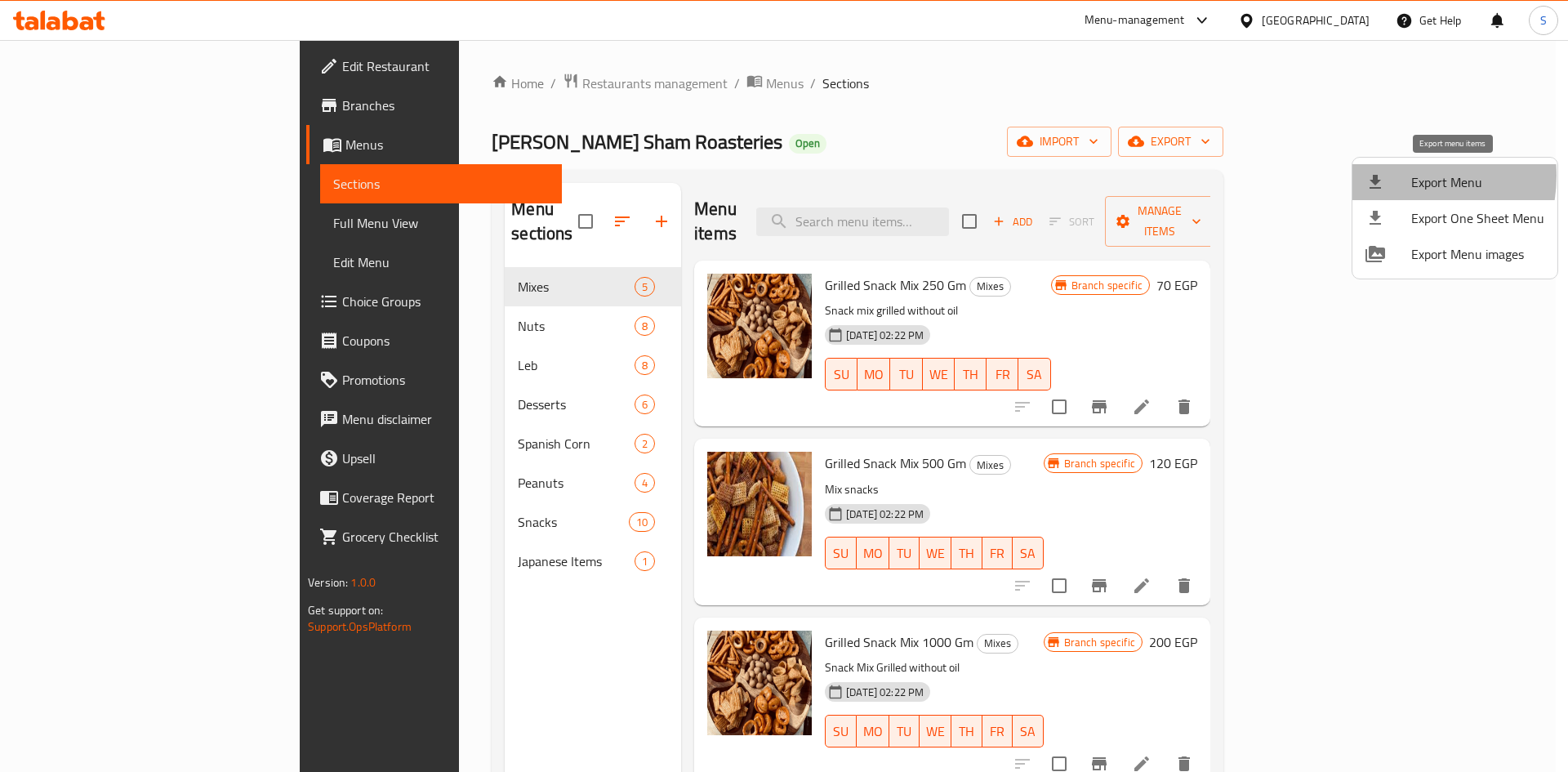
click at [1394, 176] on div at bounding box center [1388, 183] width 46 height 20
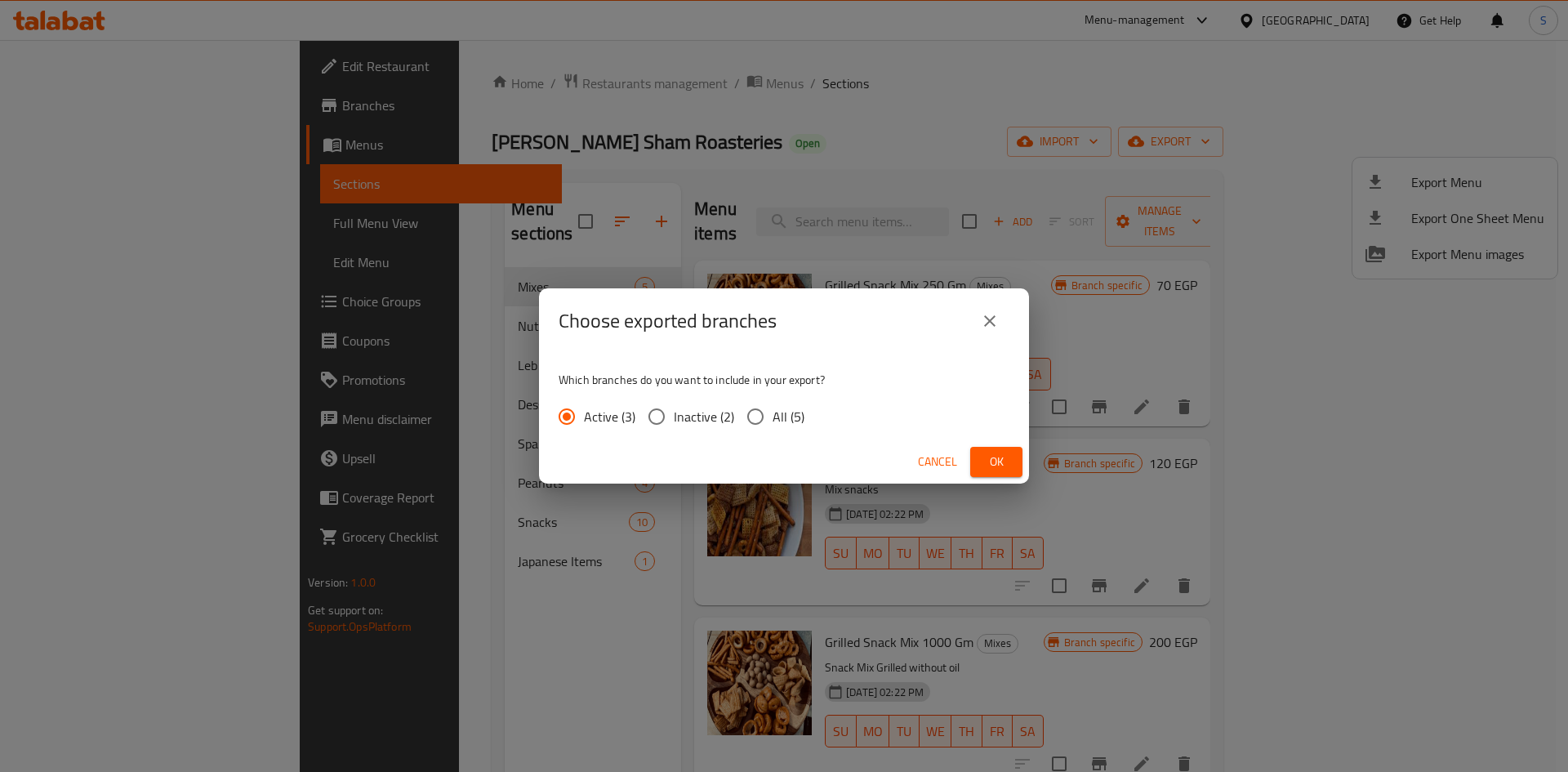
click at [769, 413] on input "All (5)" at bounding box center [755, 416] width 34 height 34
radio input "true"
click at [989, 457] on span "Ok" at bounding box center [996, 462] width 26 height 21
